Goal: Information Seeking & Learning: Find specific page/section

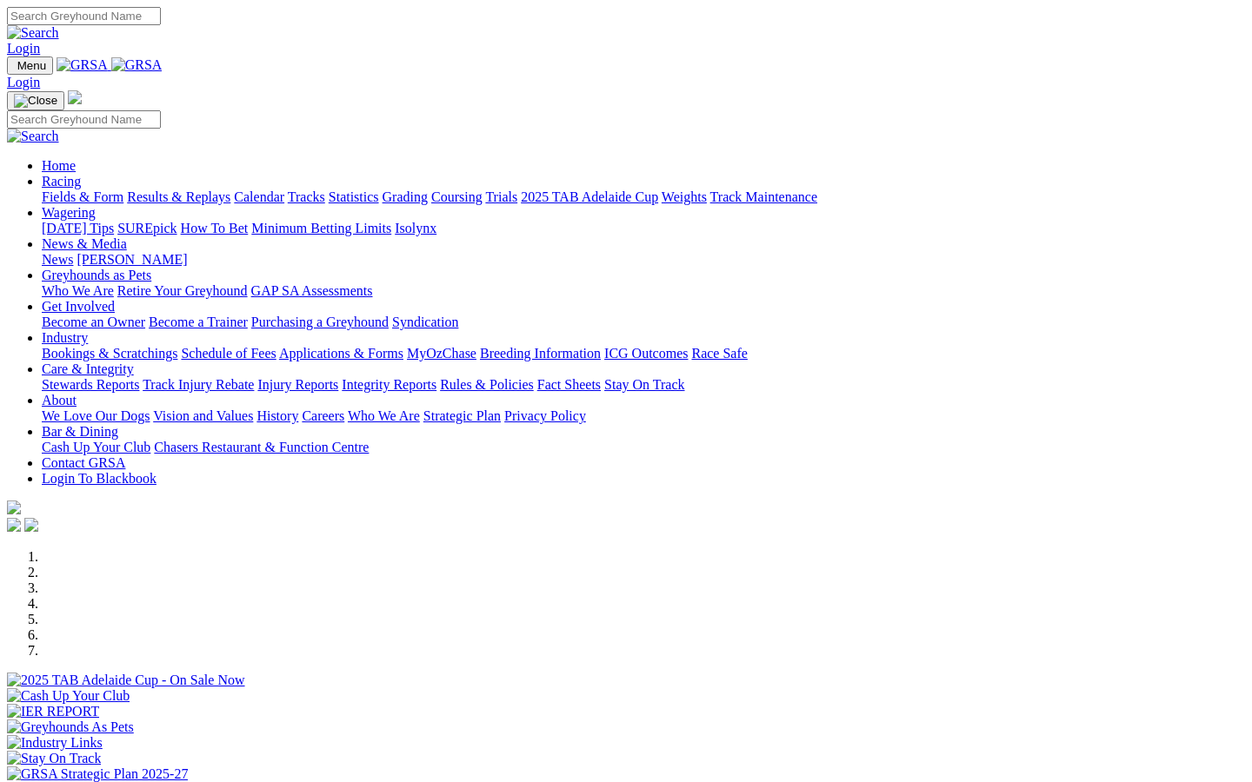
click at [420, 409] on link "Who We Are" at bounding box center [384, 416] width 72 height 15
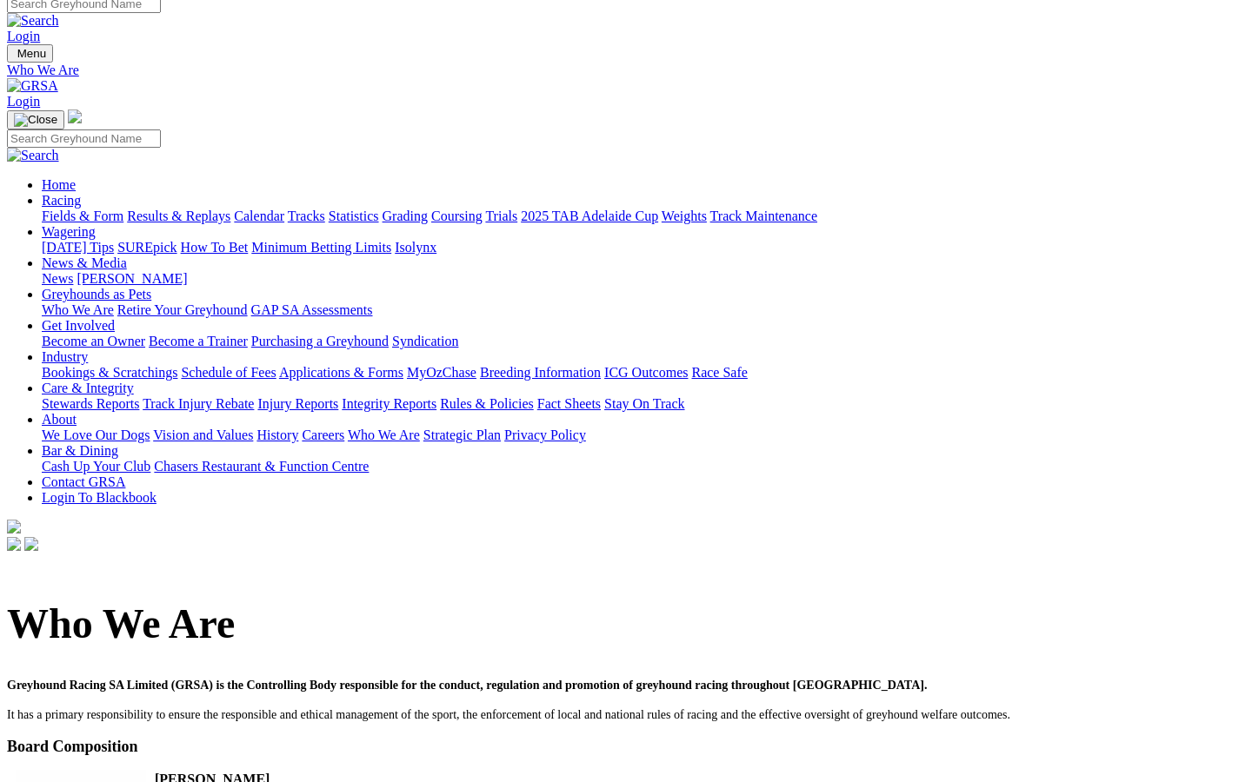
scroll to position [8, 0]
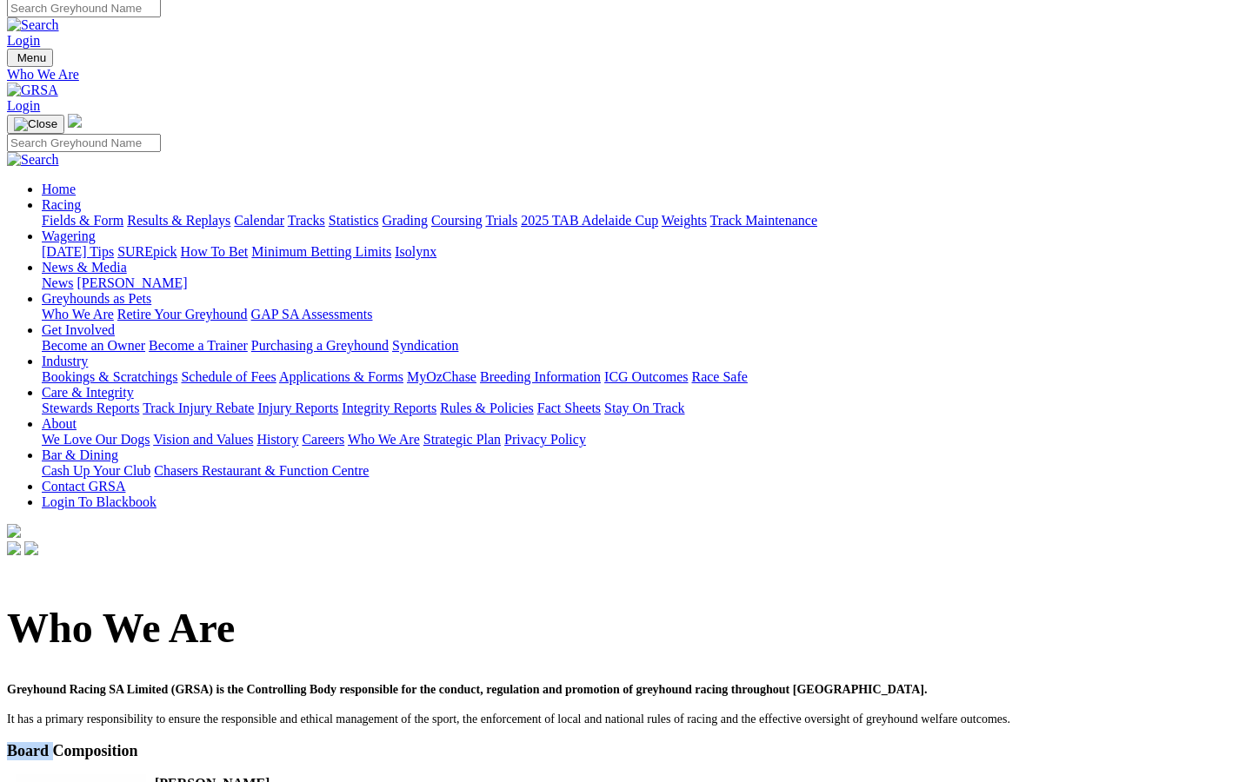
drag, startPoint x: 103, startPoint y: 297, endPoint x: 49, endPoint y: 296, distance: 53.9
